Goal: Transaction & Acquisition: Register for event/course

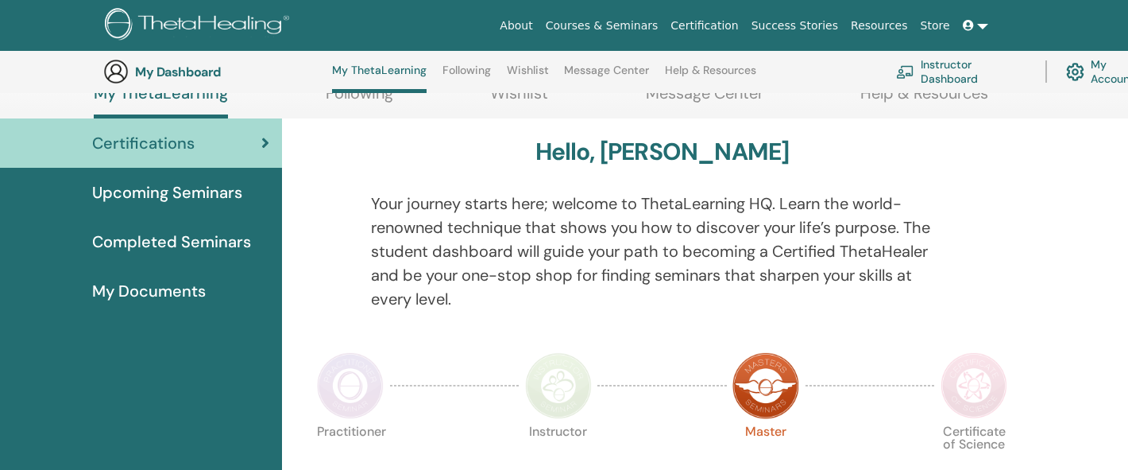
scroll to position [165, 0]
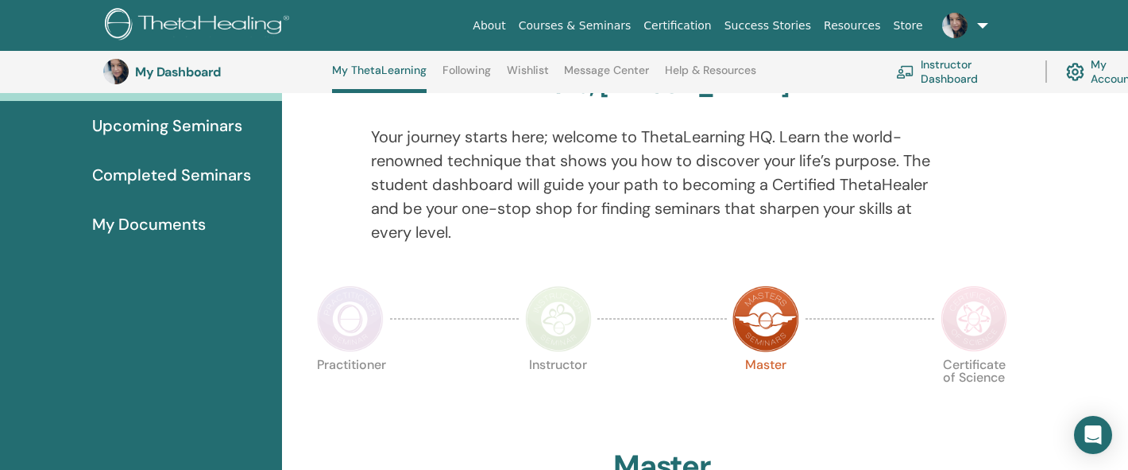
click at [215, 125] on span "Upcoming Seminars" at bounding box center [167, 126] width 150 height 24
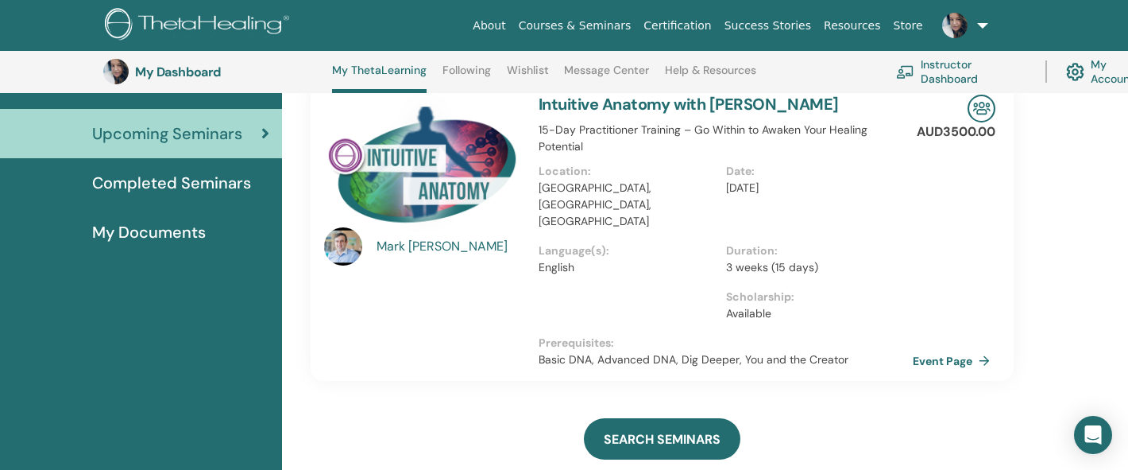
scroll to position [159, 0]
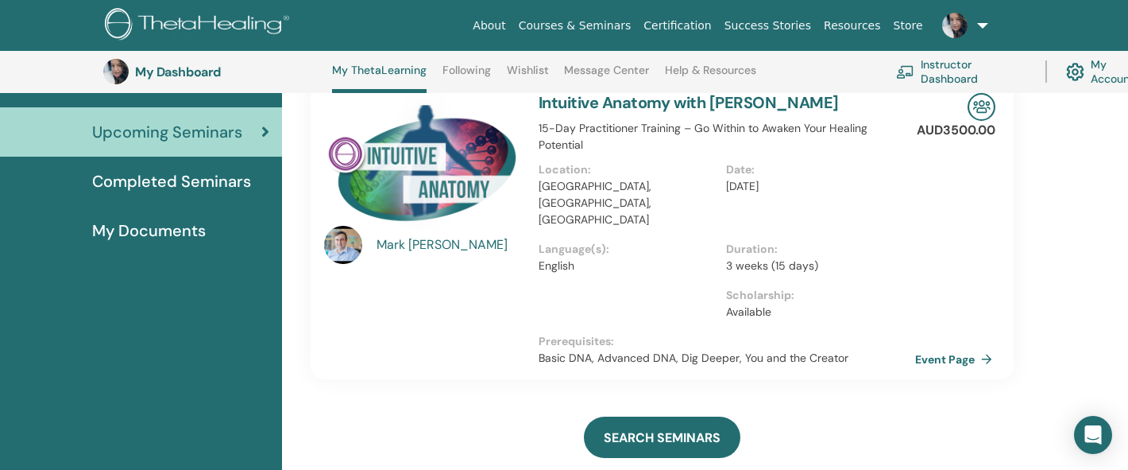
click at [946, 347] on link "Event Page" at bounding box center [956, 359] width 83 height 24
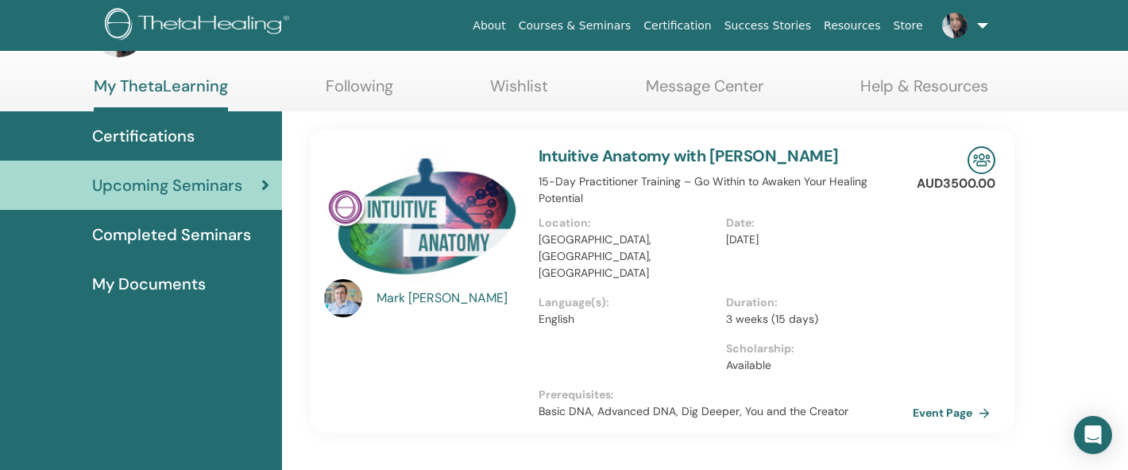
scroll to position [57, 0]
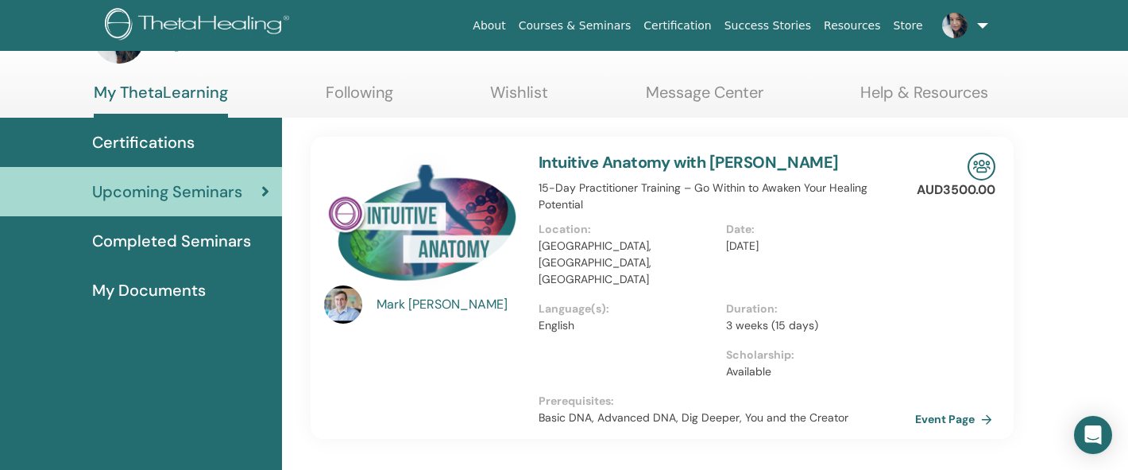
click at [938, 407] on link "Event Page" at bounding box center [956, 419] width 83 height 24
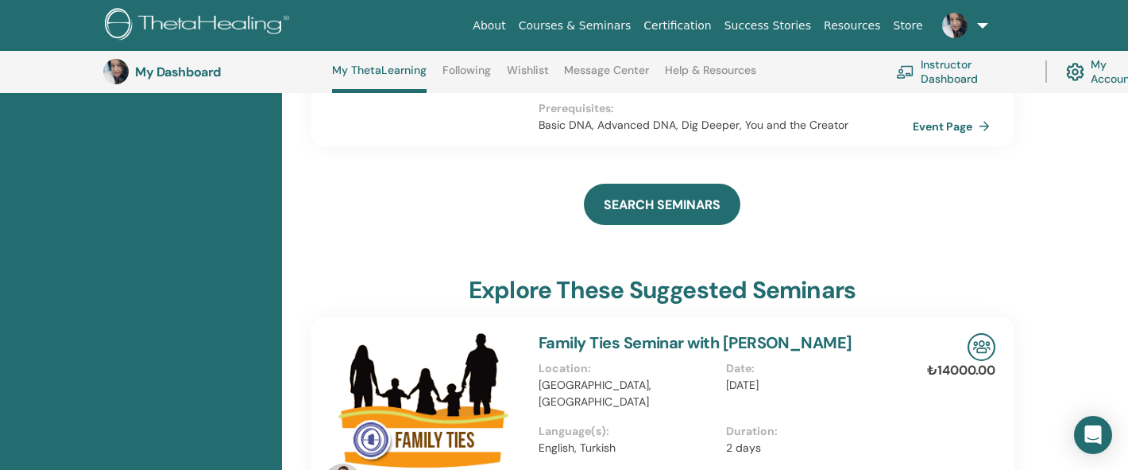
scroll to position [69, 0]
